Goal: Task Accomplishment & Management: Use online tool/utility

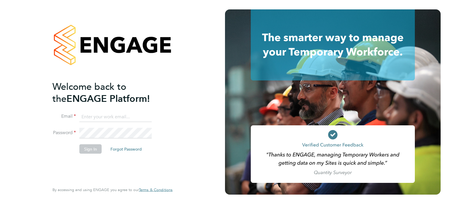
drag, startPoint x: 121, startPoint y: 116, endPoint x: 123, endPoint y: 121, distance: 6.0
click at [121, 116] on input at bounding box center [115, 116] width 72 height 11
type input "tom.green@vistry.co.uk"
click at [85, 144] on button "Sign In" at bounding box center [90, 148] width 22 height 9
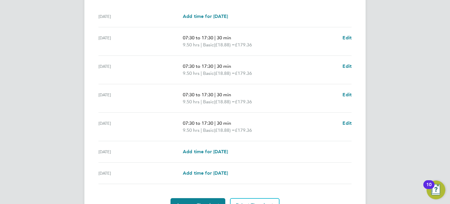
scroll to position [212, 0]
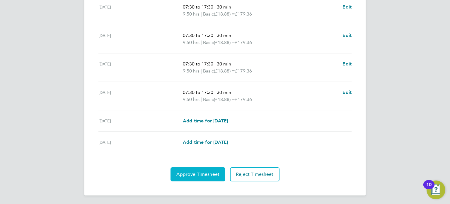
click at [205, 172] on span "Approve Timesheet" at bounding box center [197, 174] width 43 height 6
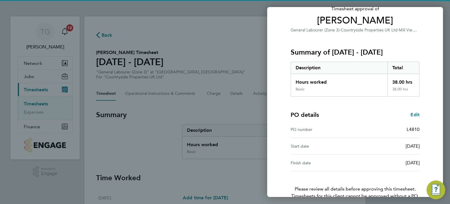
scroll to position [77, 0]
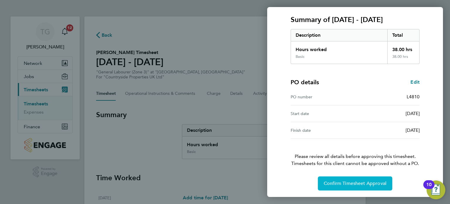
click at [356, 187] on button "Confirm Timesheet Approval" at bounding box center [355, 183] width 74 height 14
